Goal: Task Accomplishment & Management: Manage account settings

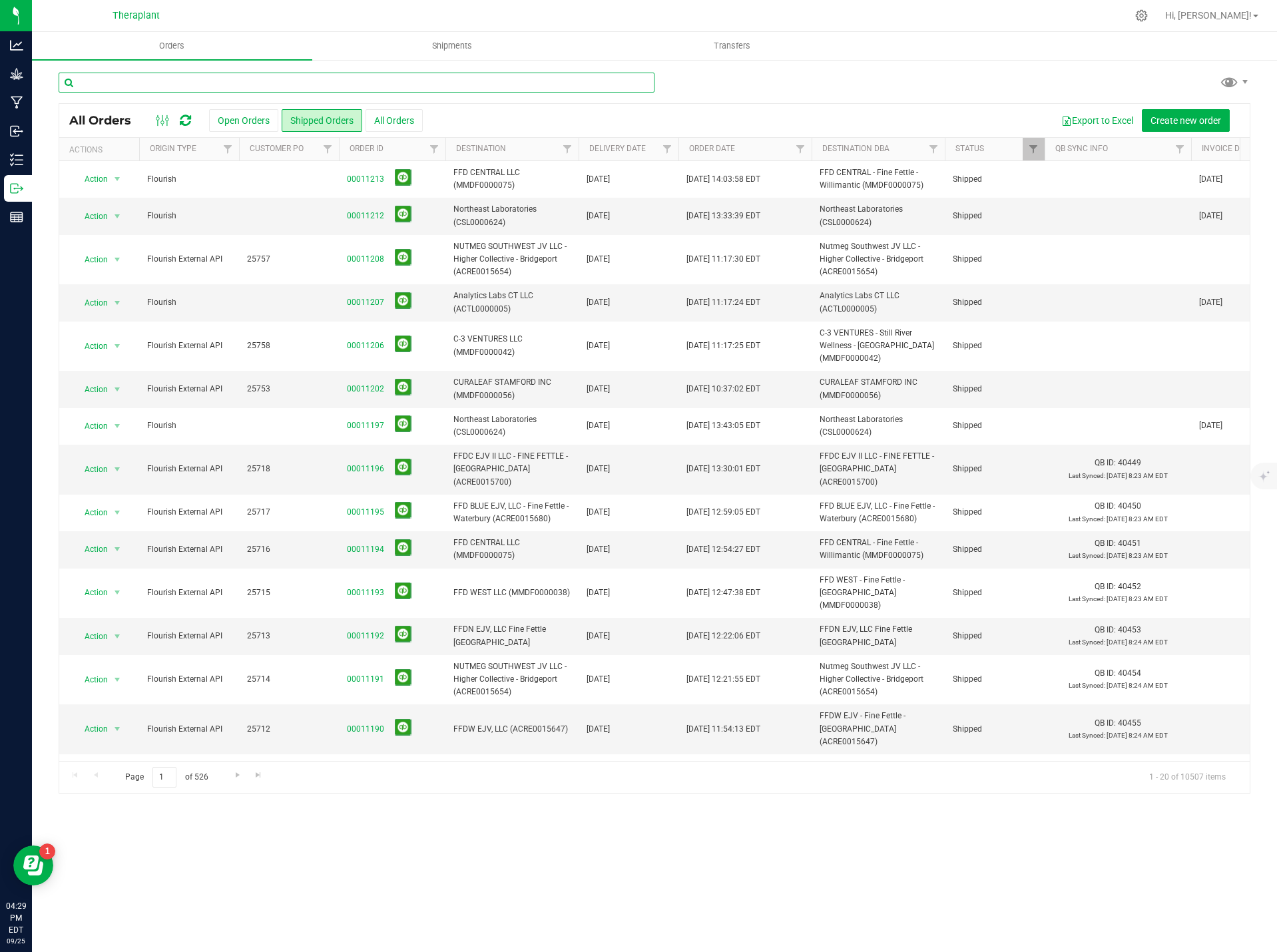
drag, startPoint x: 0, startPoint y: 0, endPoint x: 311, endPoint y: 89, distance: 323.5
click at [311, 89] on input "text" at bounding box center [356, 82] width 596 height 20
type input "25759"
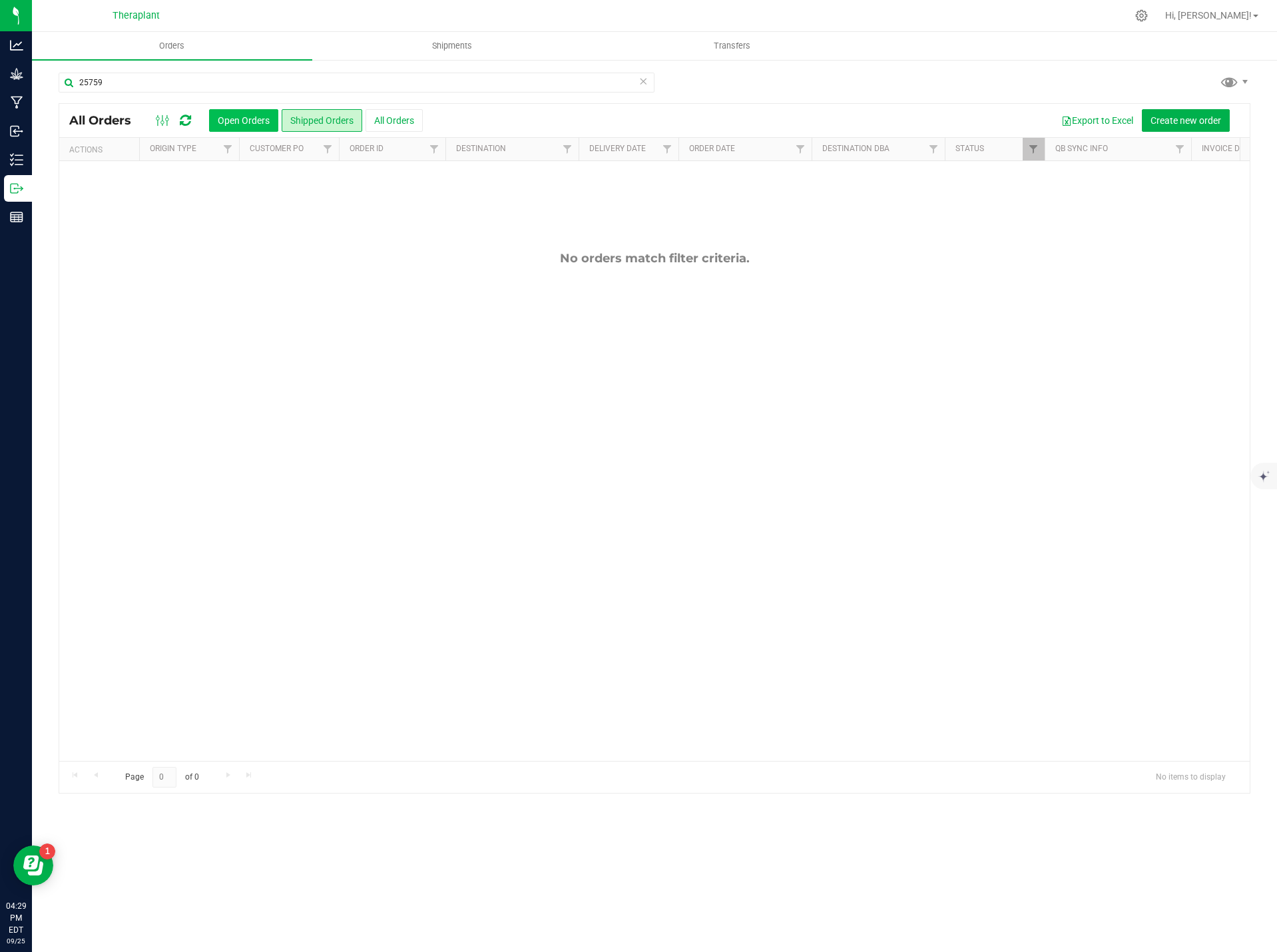
click at [252, 122] on button "Open Orders" at bounding box center [243, 120] width 69 height 23
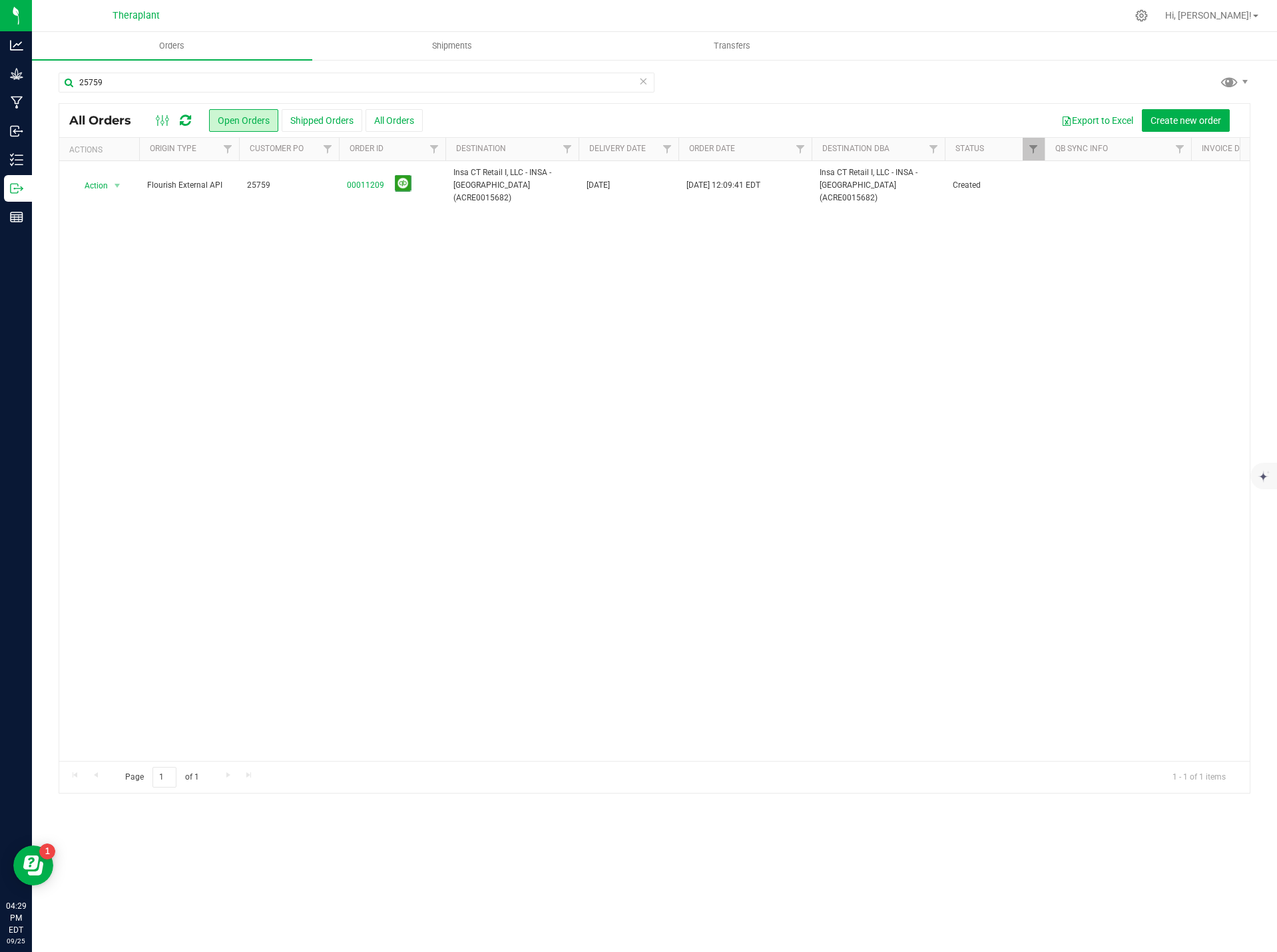
click at [645, 81] on icon at bounding box center [643, 81] width 9 height 16
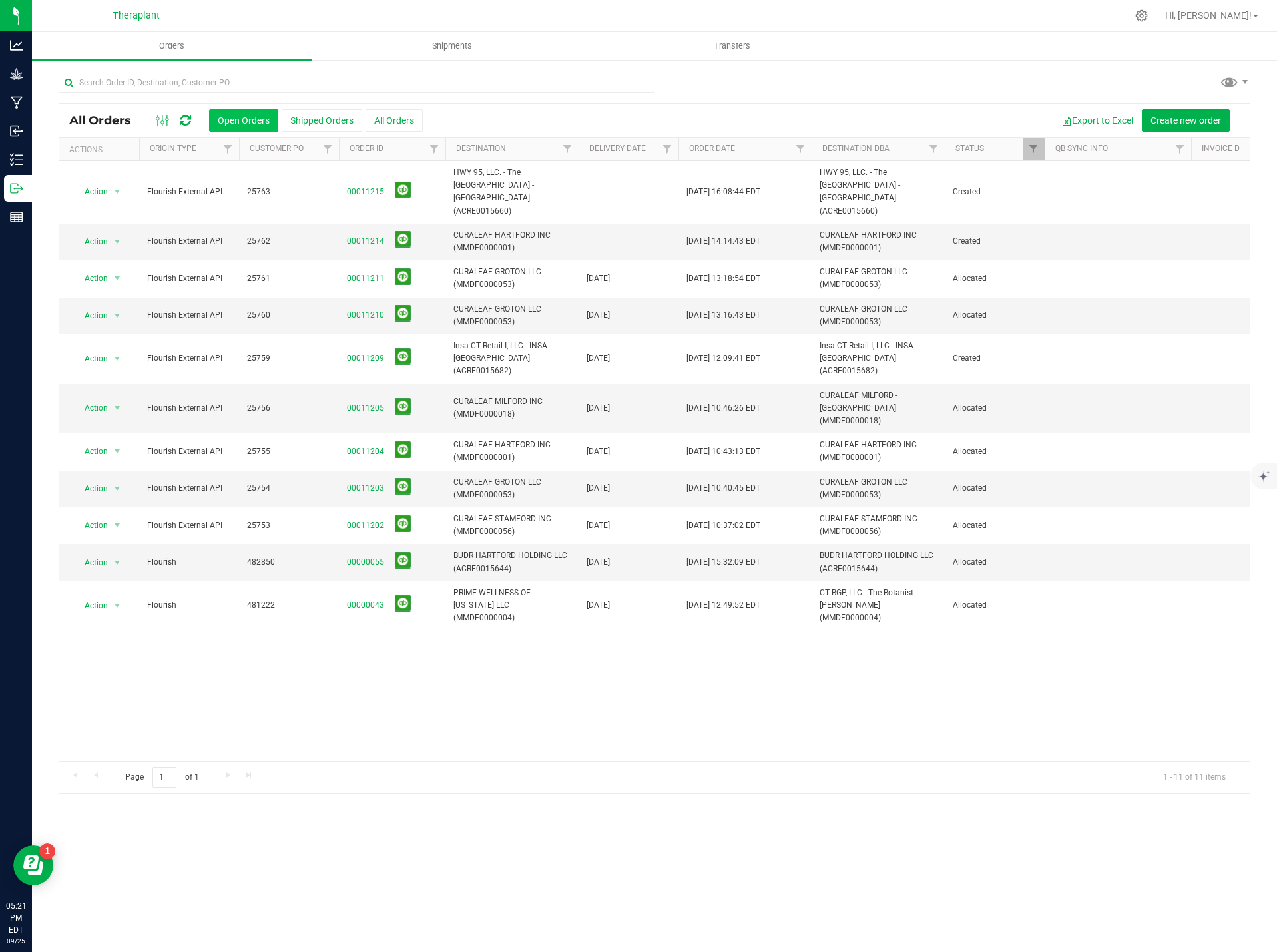
click at [220, 114] on button "Open Orders" at bounding box center [243, 120] width 69 height 23
click at [187, 115] on icon at bounding box center [185, 121] width 12 height 13
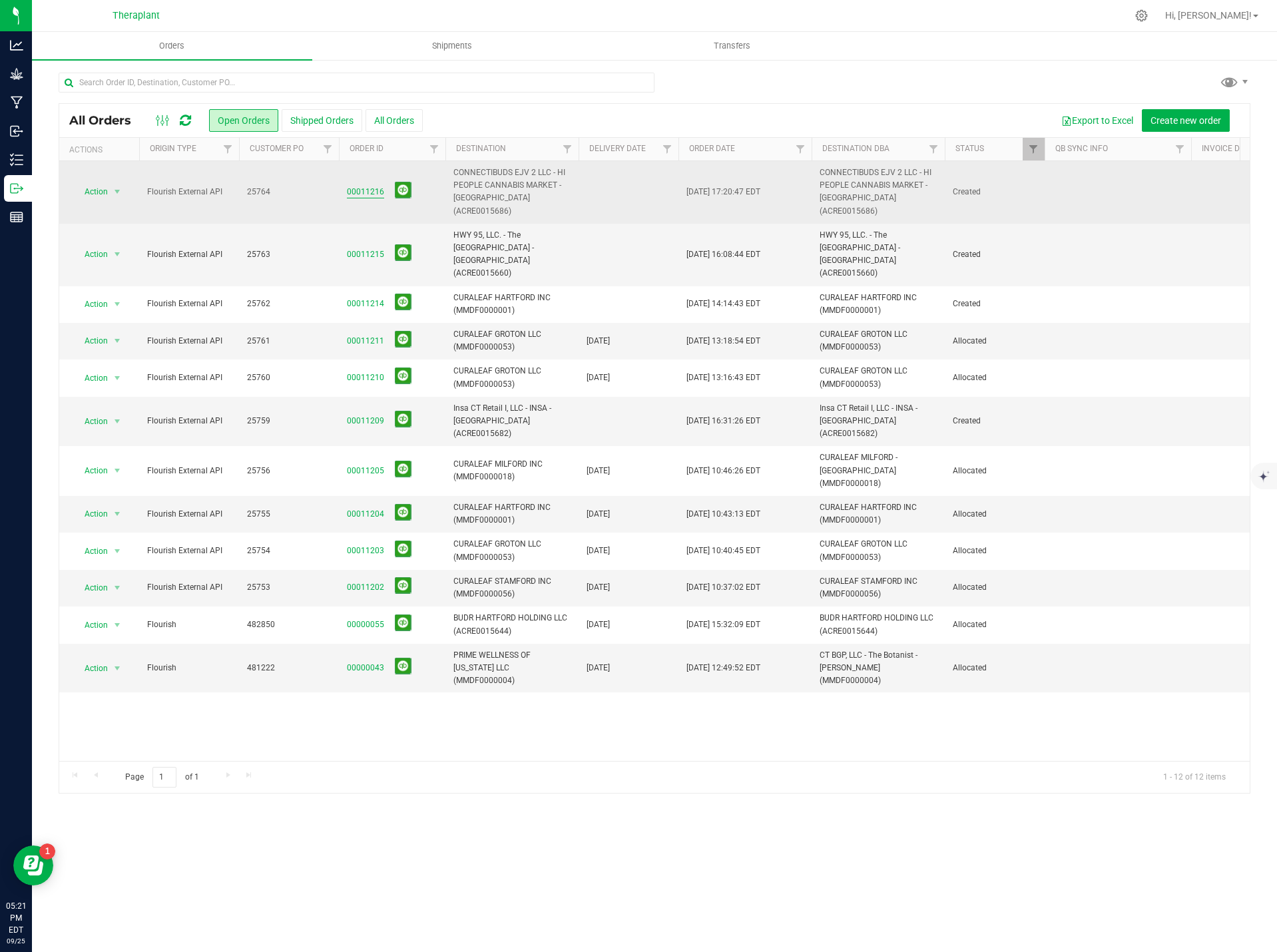
click at [361, 185] on link "00011216" at bounding box center [365, 191] width 37 height 12
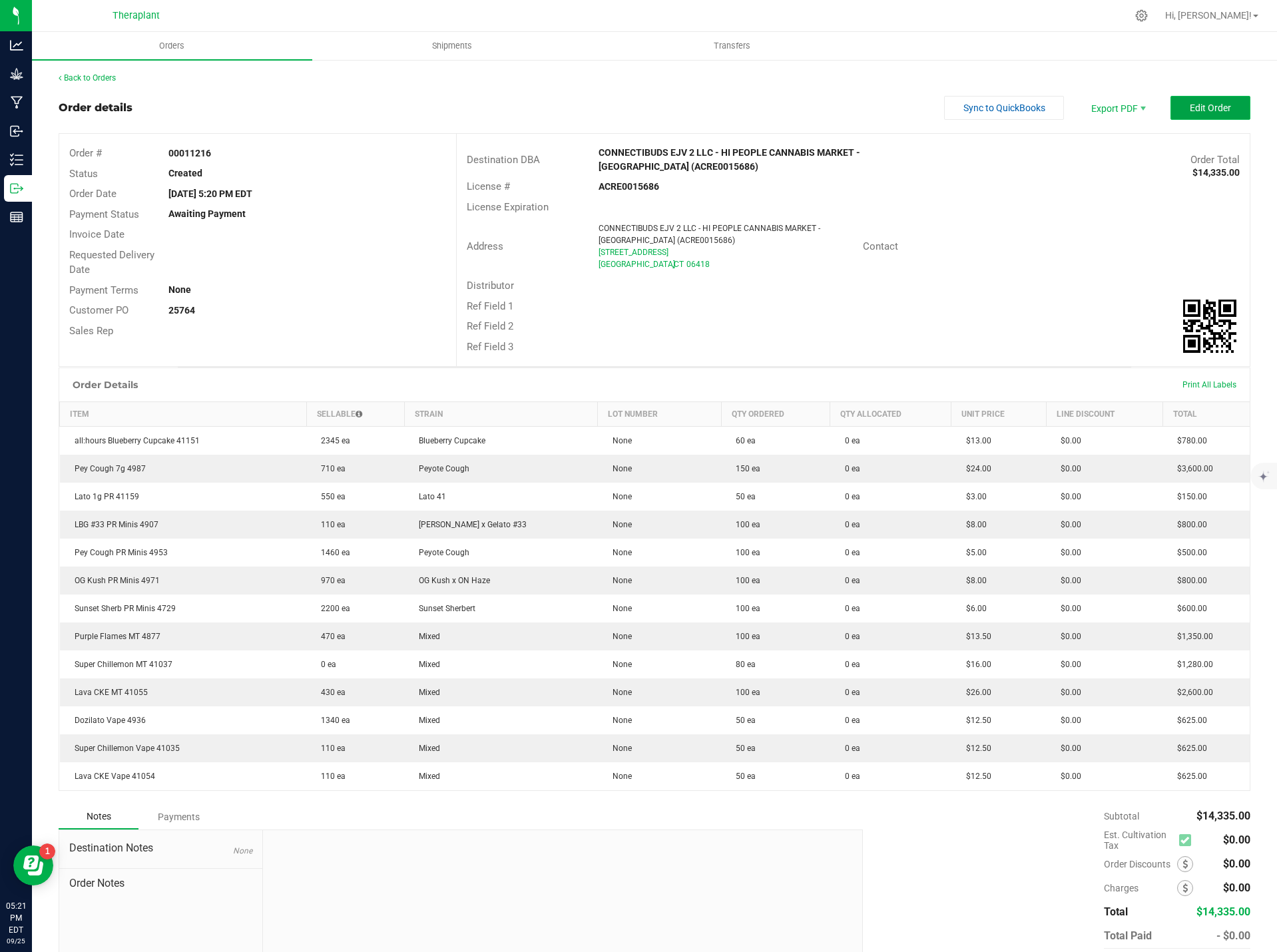
click at [1194, 104] on span "Edit Order" at bounding box center [1210, 108] width 41 height 11
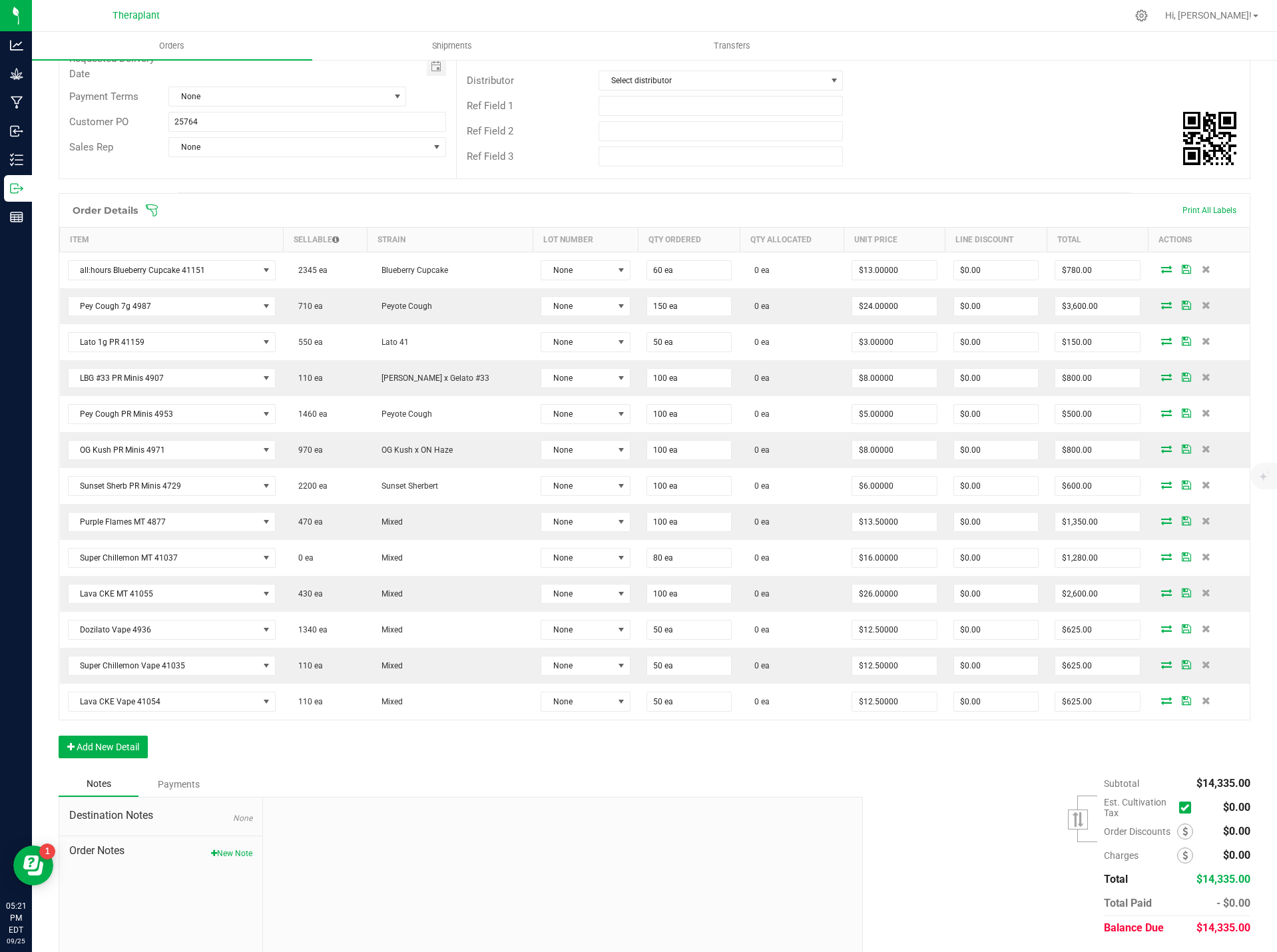
scroll to position [238, 0]
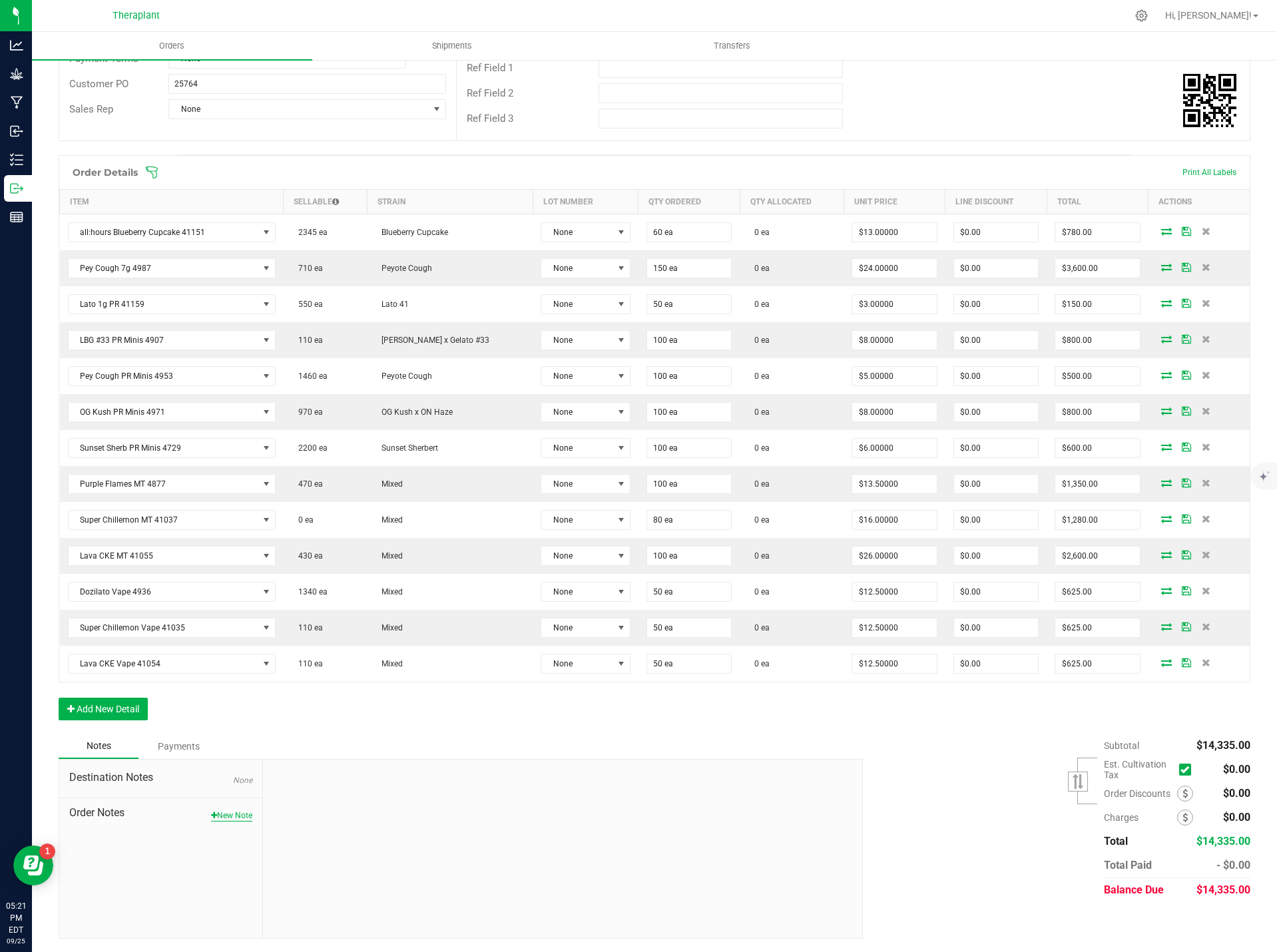
click at [220, 817] on button "New Note" at bounding box center [231, 815] width 41 height 12
paste textarea "Equinox Final Days Sneak peek"
type textarea "Equinox Final Days Sneak peek"
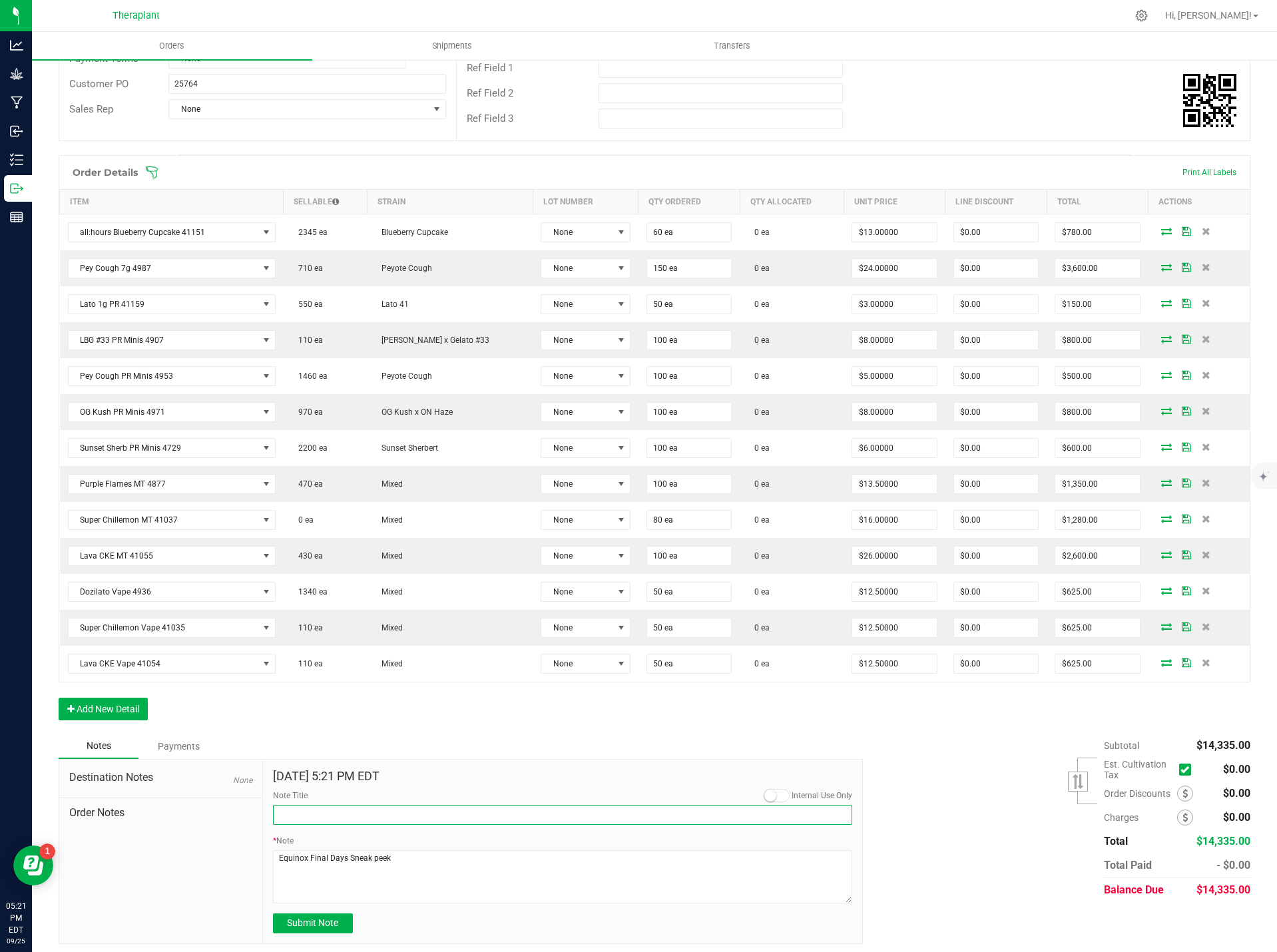
paste input "Equinox Final Days Sneak peek"
type input "Equinox Final Days Sneak peek"
click at [333, 920] on span "Submit Note" at bounding box center [313, 923] width 51 height 11
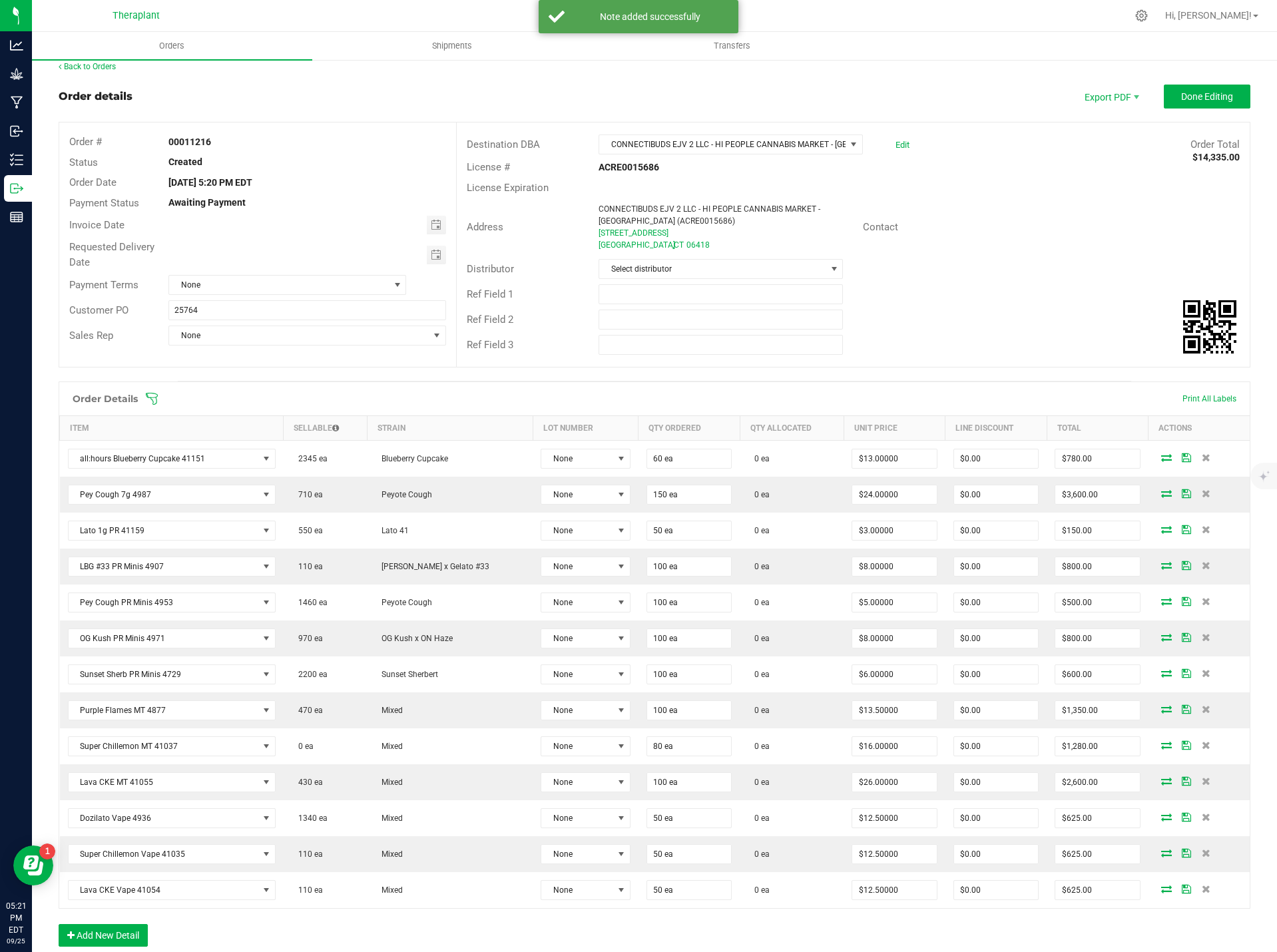
scroll to position [0, 0]
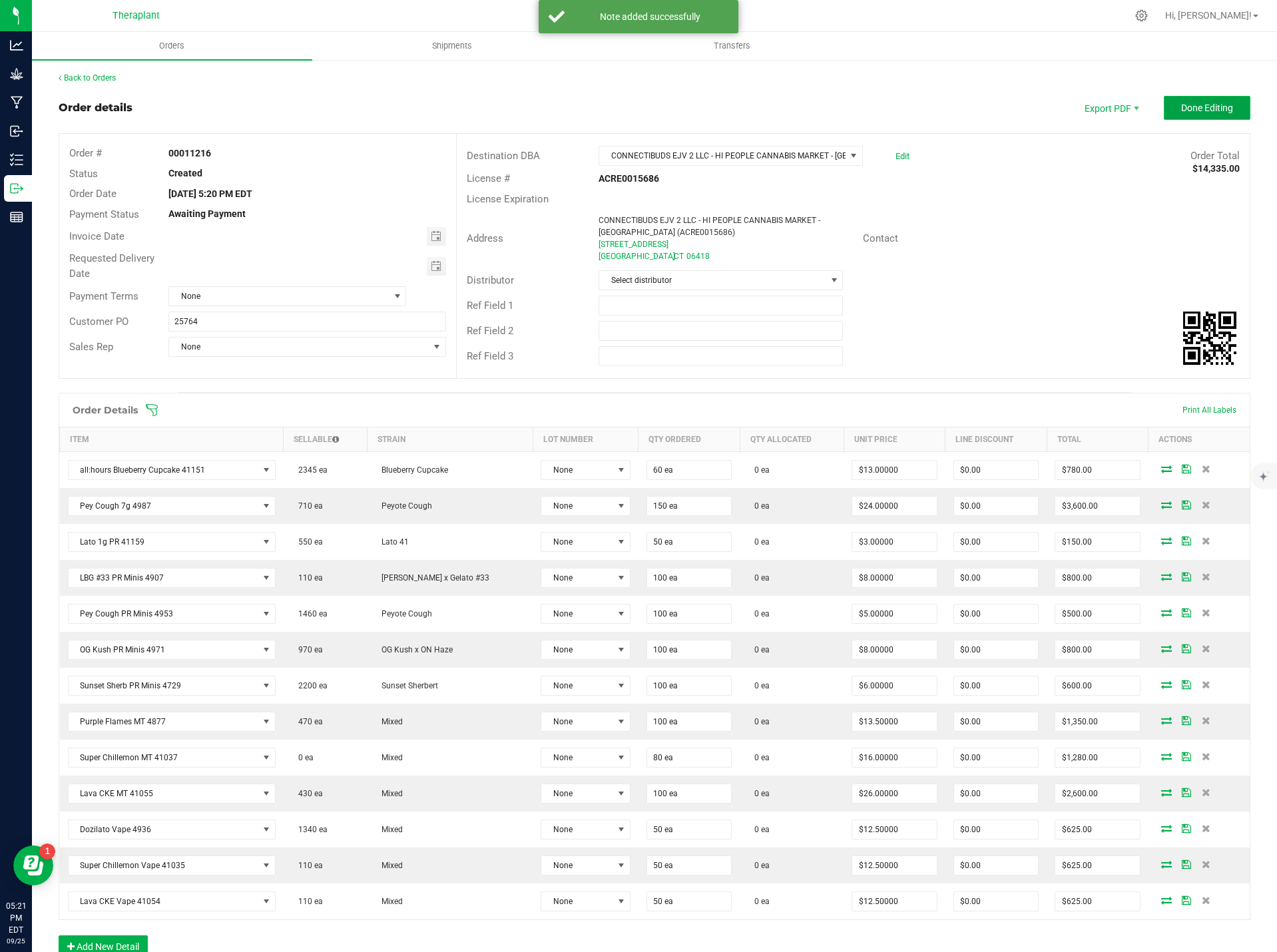
click at [1207, 111] on span "Done Editing" at bounding box center [1206, 108] width 52 height 11
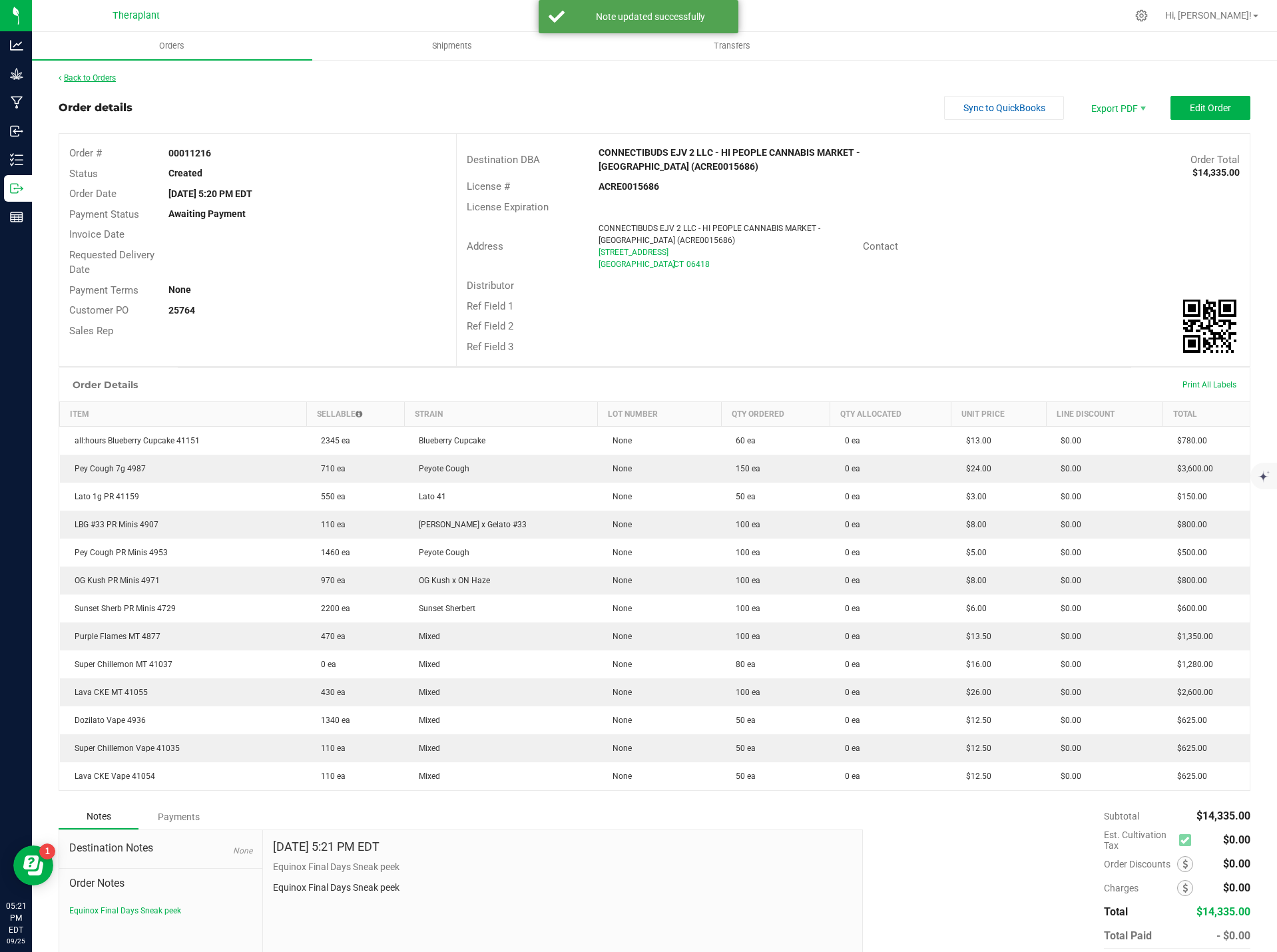
click at [108, 76] on link "Back to Orders" at bounding box center [87, 78] width 57 height 9
